Goal: Communication & Community: Answer question/provide support

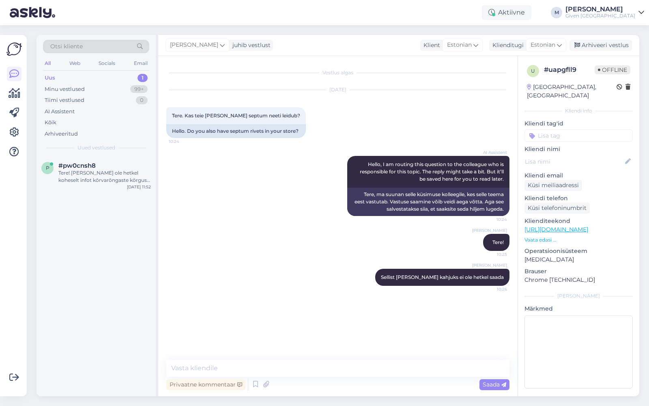
drag, startPoint x: 77, startPoint y: 171, endPoint x: 129, endPoint y: 198, distance: 59.0
click at [77, 171] on div "Tere! [PERSON_NAME] ole hetkel koheselt infot kõrvarõngaste kõrguse mõõtmise ko…" at bounding box center [104, 176] width 93 height 15
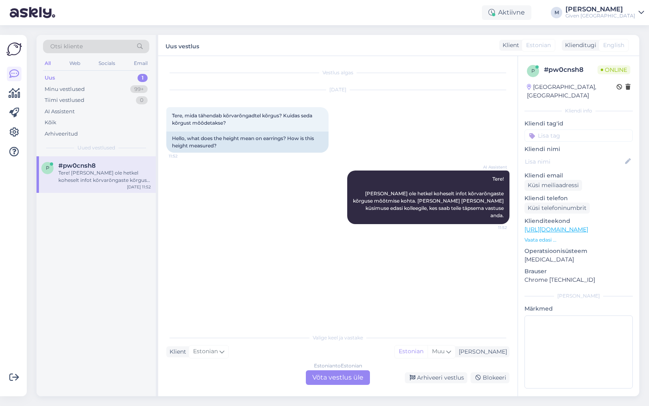
click at [345, 372] on div "Estonian to Estonian Võta vestlus üle" at bounding box center [338, 377] width 64 height 15
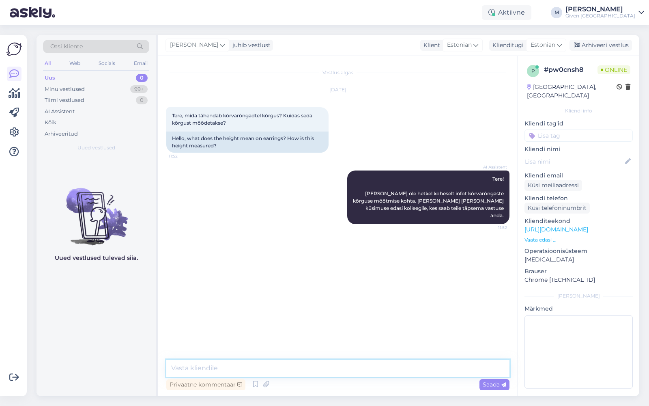
click at [333, 366] on textarea at bounding box center [337, 368] width 343 height 17
type textarea "Tere! See on kõrvarõngaste kogu pikkus"
click at [488, 384] on span "Saada" at bounding box center [495, 384] width 24 height 7
click at [387, 369] on textarea at bounding box center [337, 368] width 343 height 17
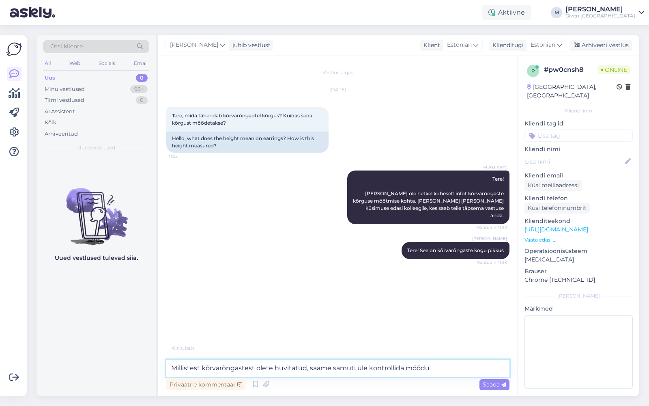
type textarea "Millistest kõrvarõngastest olete huvitatud, saame samuti üle kontrollida mõõdu?"
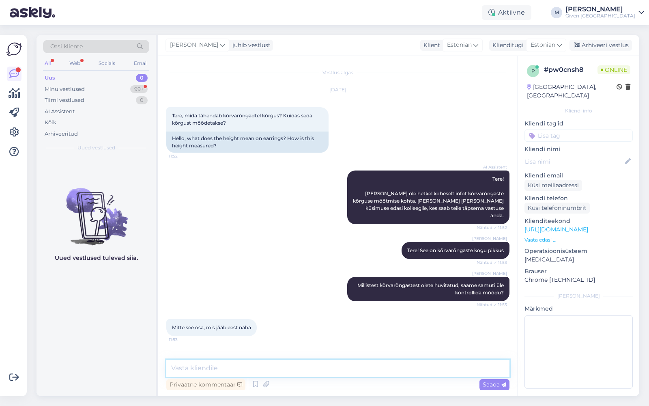
click at [240, 374] on textarea at bounding box center [337, 368] width 343 height 17
type textarea "m"
click at [325, 368] on textarea "Ma ei oska sellele vastata, kuna ma ei tea hetkel milliseid kõrvarõngaid te vaa…" at bounding box center [337, 368] width 343 height 17
click at [449, 372] on textarea "Ma ei oska sellele vastata, kuna ma ei tea hetkel, milliseid kõrvarõngaid te va…" at bounding box center [337, 368] width 343 height 17
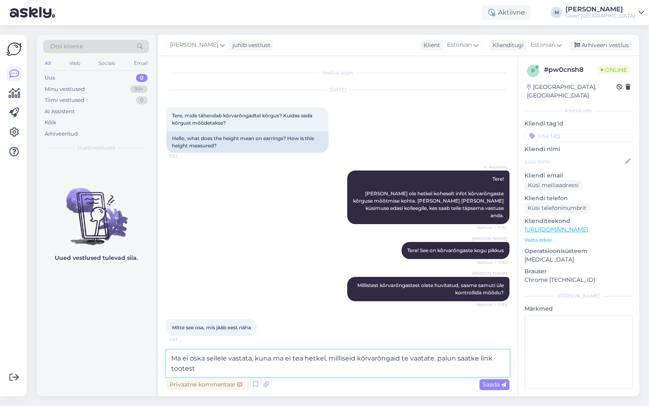
click at [441, 357] on textarea "Ma ei oska sellele vastata, kuna ma ei tea hetkel, milliseid kõrvarõngaid te va…" at bounding box center [337, 363] width 343 height 27
type textarea "Ma ei oska sellele vastata, kuna ma ei tea hetkel, milliseid kõrvarõngaid te va…"
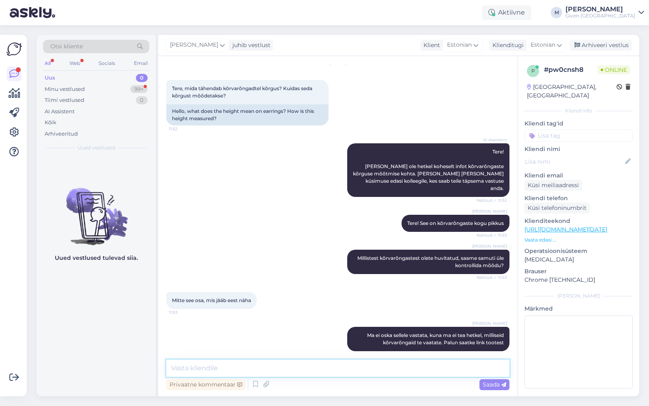
scroll to position [62, 0]
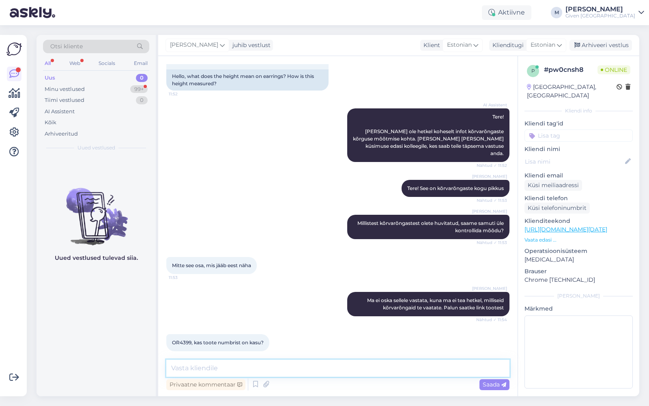
click at [235, 364] on textarea at bounding box center [337, 368] width 343 height 17
type textarea "Saatke palun kood, mis algab W..."
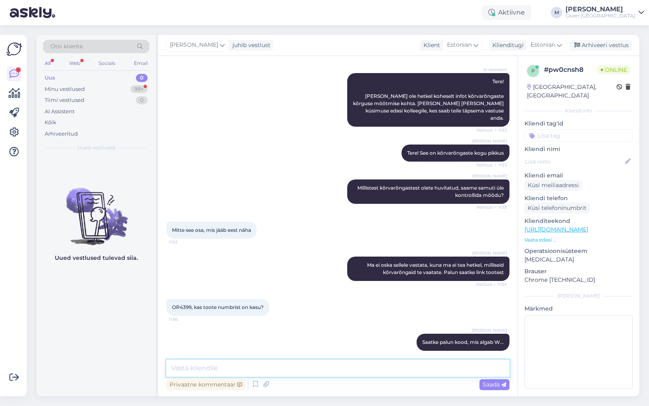
scroll to position [132, 0]
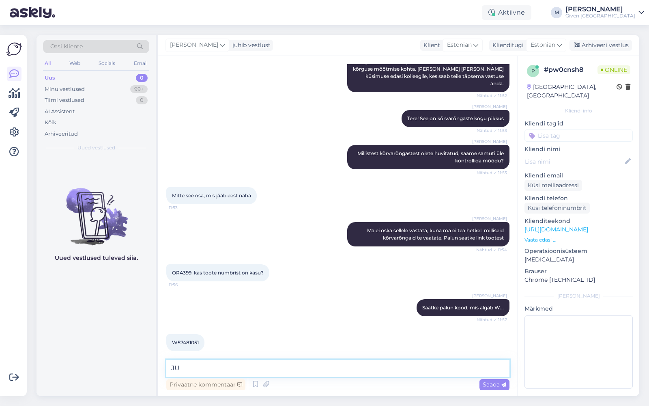
type textarea "J"
type textarea "Kohe vaatan järgi"
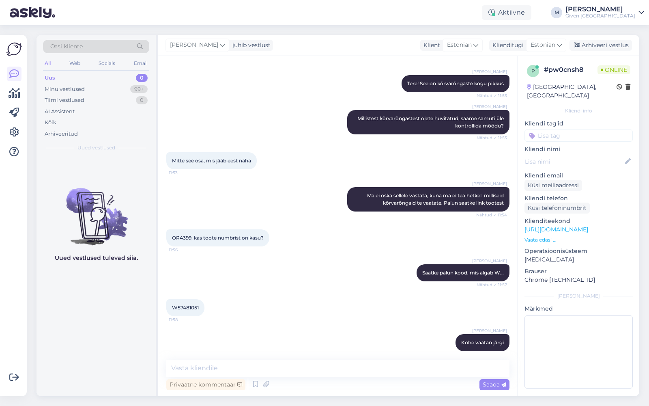
click at [189, 304] on span "W57481051" at bounding box center [185, 307] width 27 height 6
copy div "W57481051 11:58"
click at [341, 368] on textarea at bounding box center [337, 368] width 343 height 17
type textarea "See on ülevalt kõrgemast punktist [PERSON_NAME] keskele u 1cm"
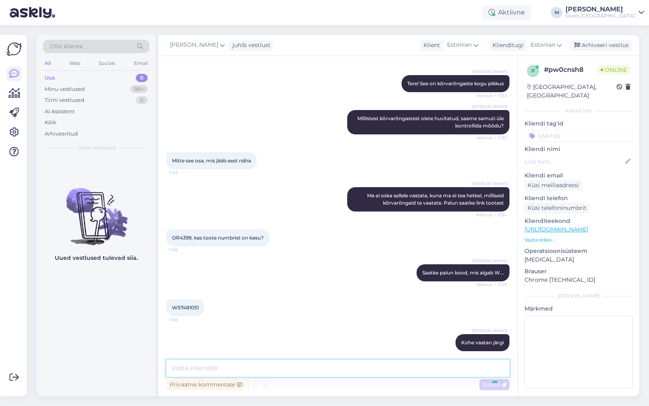
scroll to position [202, 0]
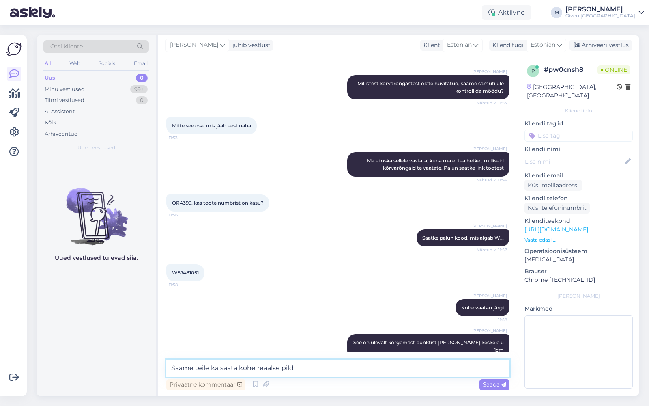
type textarea "Saame teile ka saata kohe reaalse pildi"
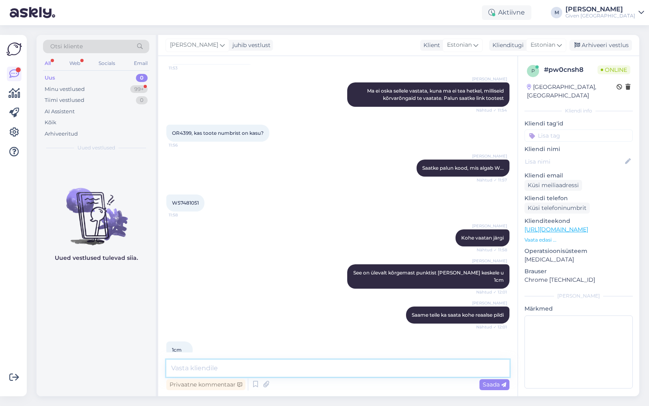
scroll to position [306, 0]
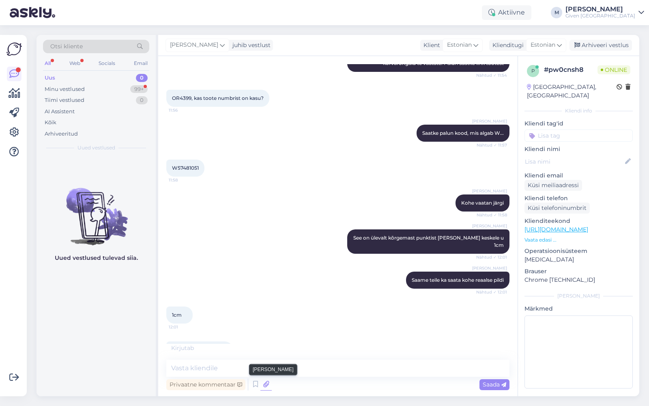
click at [265, 384] on icon at bounding box center [266, 384] width 11 height 12
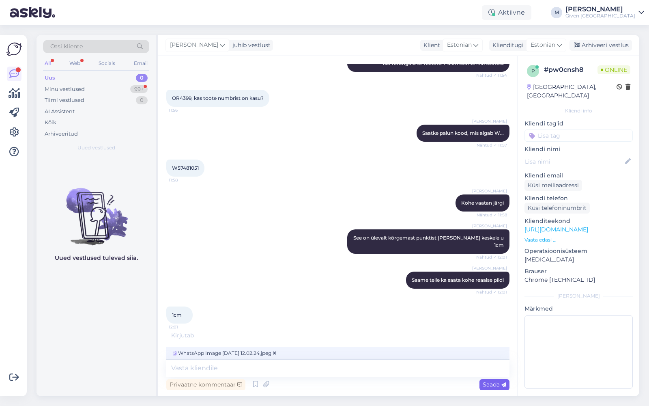
click at [493, 384] on span "Saada" at bounding box center [495, 384] width 24 height 7
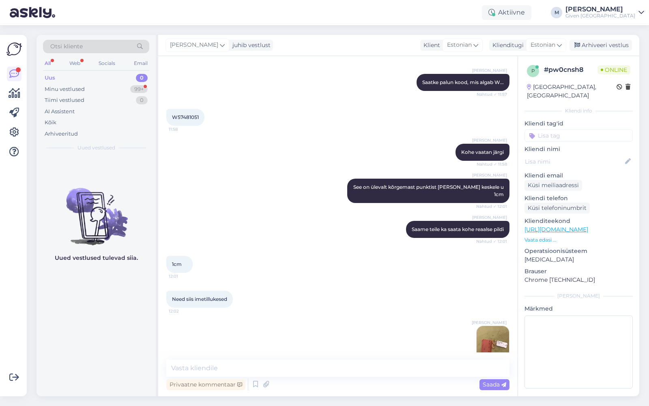
click at [486, 326] on img at bounding box center [493, 342] width 32 height 32
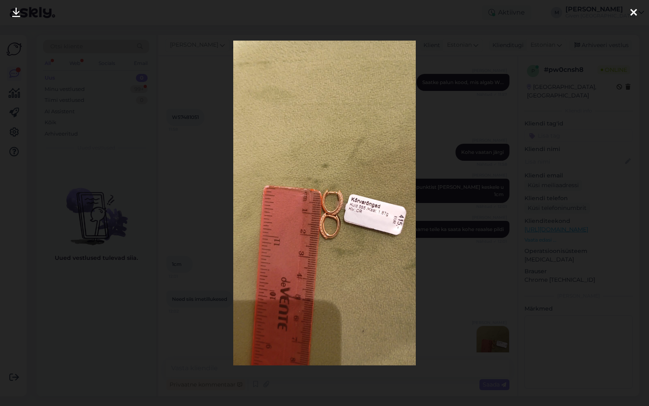
click at [632, 13] on icon at bounding box center [634, 13] width 6 height 11
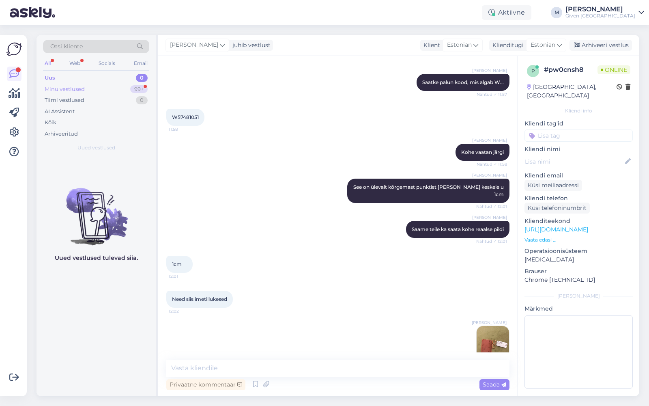
click at [74, 86] on div "Minu vestlused" at bounding box center [65, 89] width 40 height 8
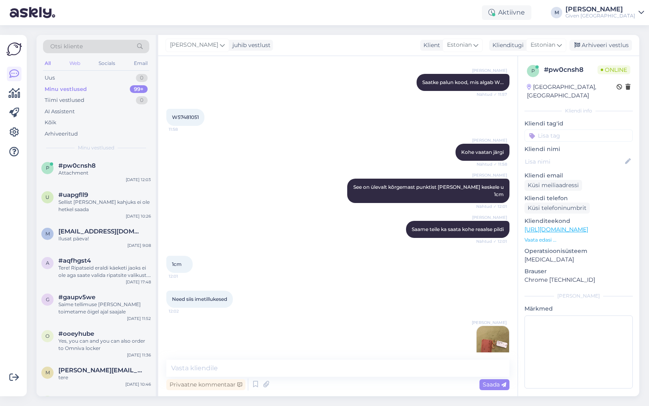
click at [75, 60] on div "Web" at bounding box center [75, 63] width 14 height 11
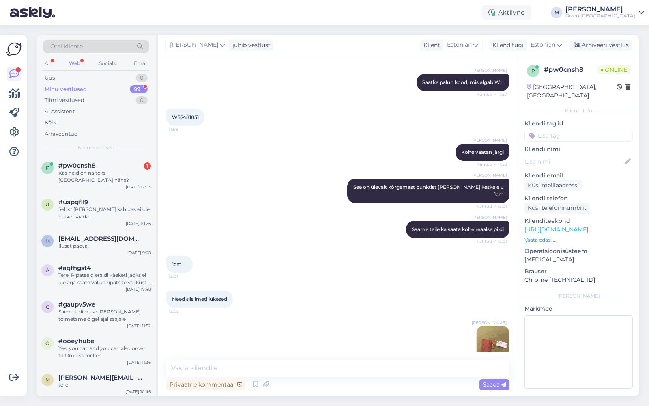
scroll to position [392, 0]
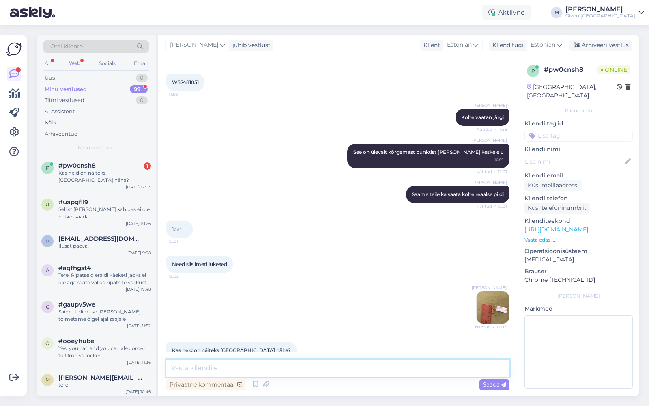
click at [286, 368] on textarea at bounding box center [337, 368] width 343 height 17
type textarea "Need on Viljandi poes olemas ja saate vaatama minna"
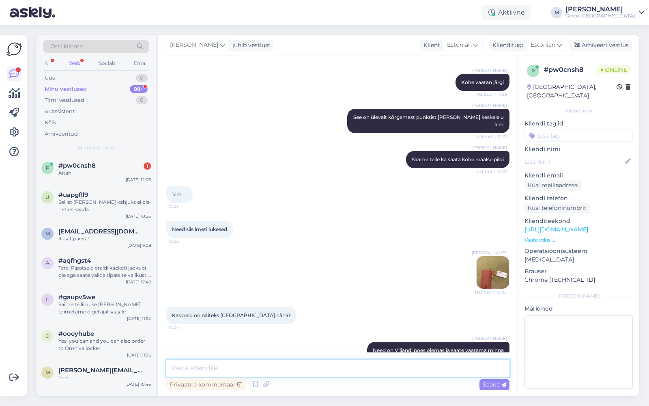
scroll to position [462, 0]
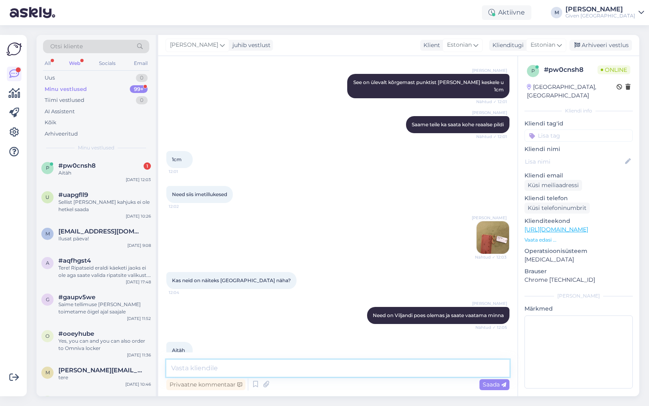
click at [241, 373] on textarea at bounding box center [337, 368] width 343 height 17
type textarea "Ilusat päeva teile!"
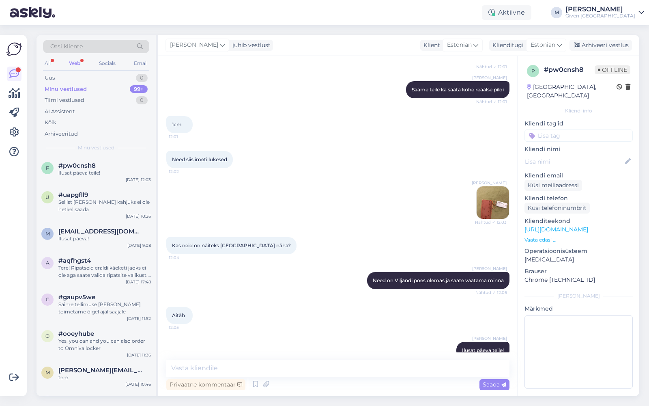
click at [80, 63] on div "Web" at bounding box center [74, 63] width 15 height 11
click at [633, 15] on div "Given [GEOGRAPHIC_DATA]" at bounding box center [601, 16] width 70 height 6
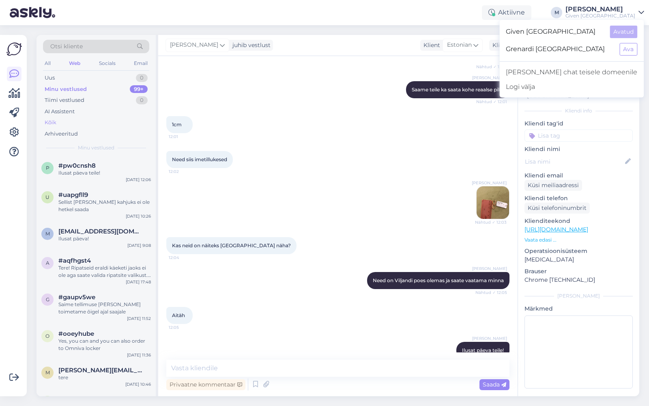
click at [52, 125] on div "Kõik" at bounding box center [51, 122] width 12 height 8
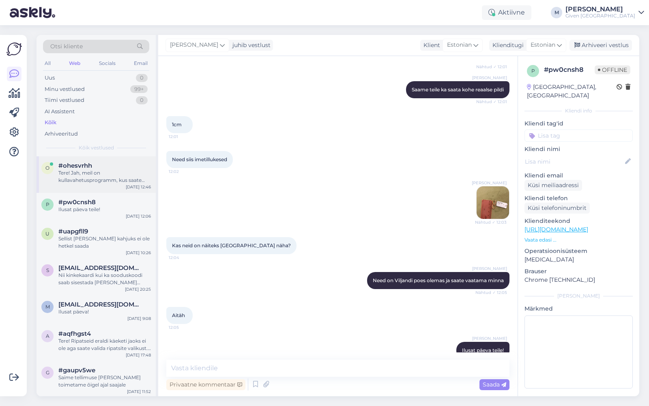
click at [78, 171] on div "Tere! Jah, meil on kullavahetusprogramm, kus saate [PERSON_NAME] vanad kuldesem…" at bounding box center [104, 176] width 93 height 15
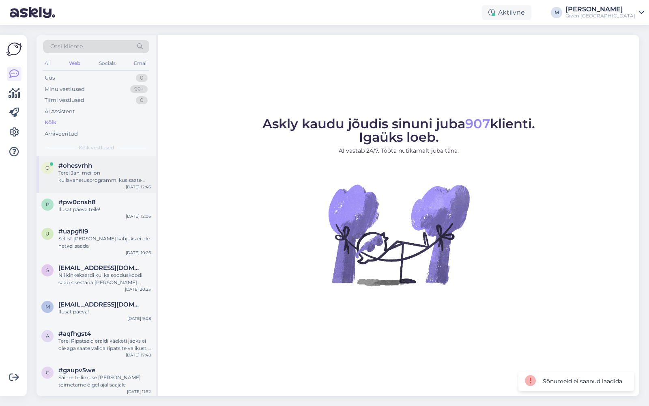
click at [94, 172] on div "Tere! Jah, meil on kullavahetusprogramm, kus saate [PERSON_NAME] vanad kuldesem…" at bounding box center [104, 176] width 93 height 15
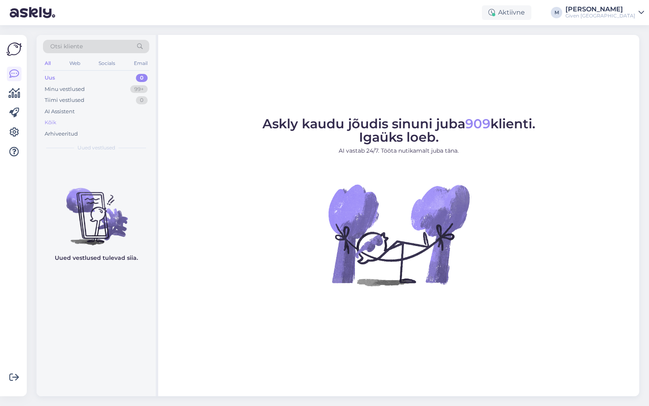
click at [54, 117] on div "Kõik" at bounding box center [96, 122] width 106 height 11
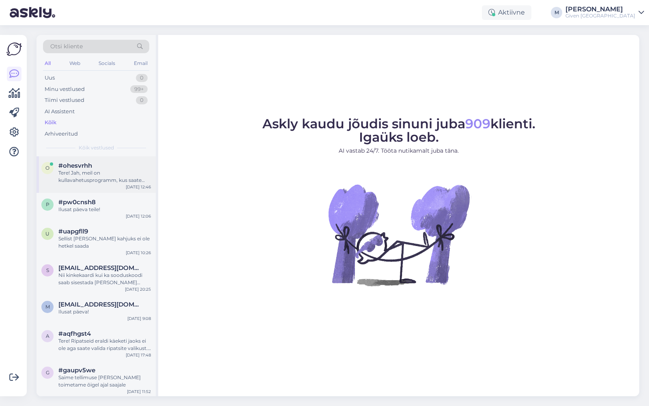
click at [73, 169] on div "Tere! Jah, meil on kullavahetusprogramm, kus saate [PERSON_NAME] vanad kuldesem…" at bounding box center [104, 176] width 93 height 15
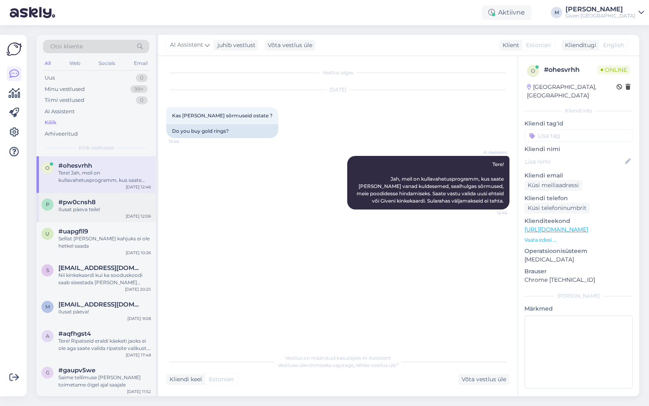
click at [99, 206] on div "Ilusat päeva teile!" at bounding box center [104, 209] width 93 height 7
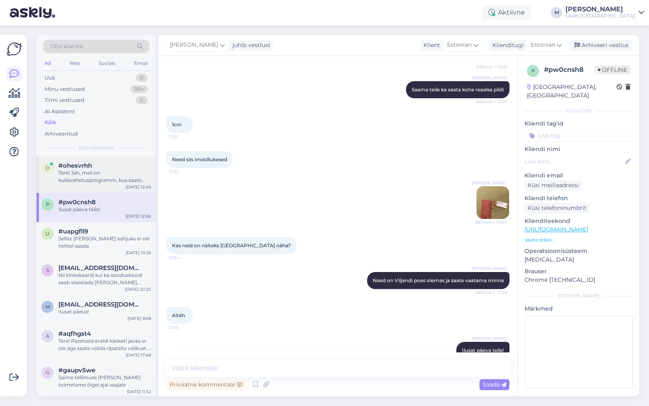
click at [89, 174] on div "Tere! Jah, meil on kullavahetusprogramm, kus saate [PERSON_NAME] vanad kuldesem…" at bounding box center [104, 176] width 93 height 15
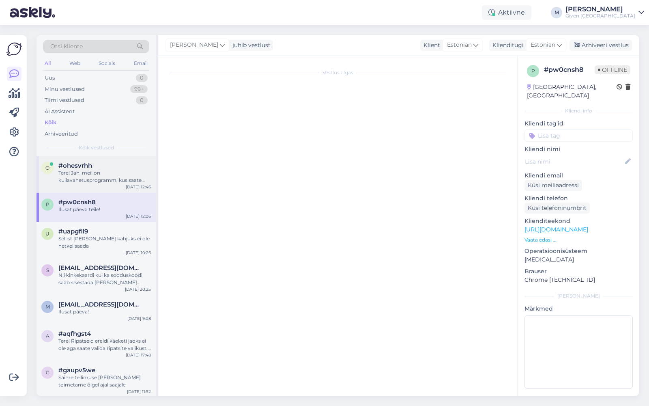
scroll to position [0, 0]
